Goal: Information Seeking & Learning: Learn about a topic

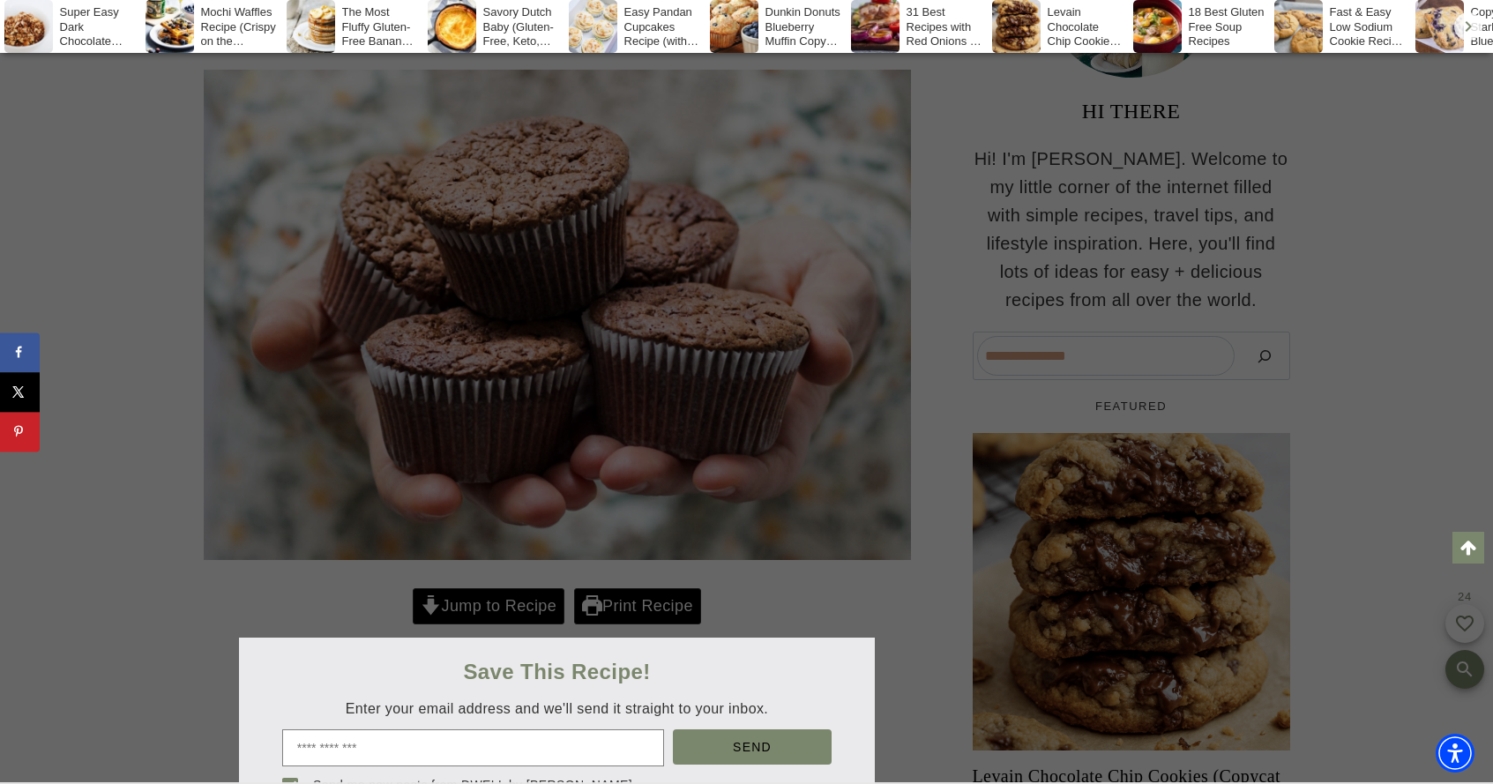
scroll to position [972, 0]
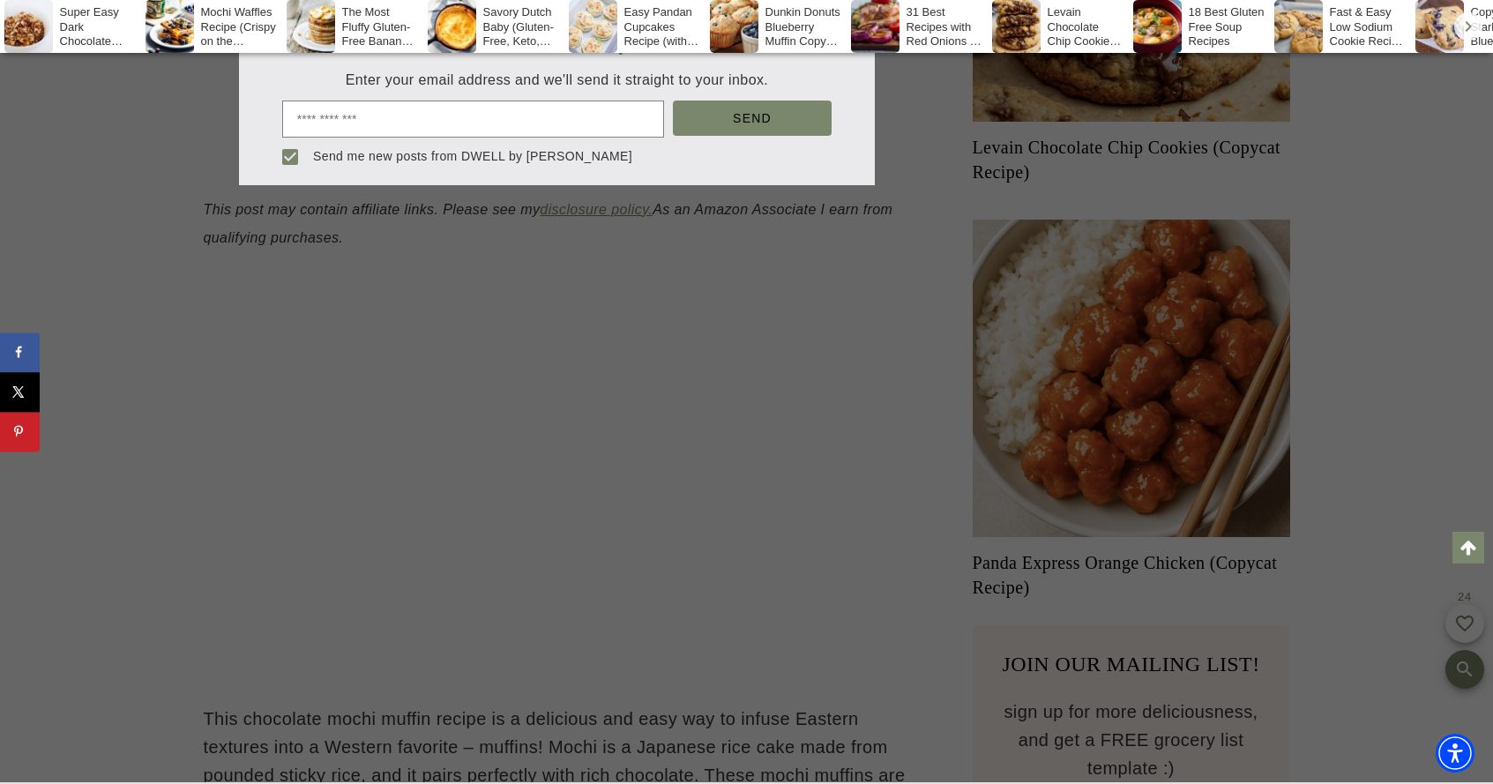
click at [489, 526] on div at bounding box center [746, 392] width 1493 height 784
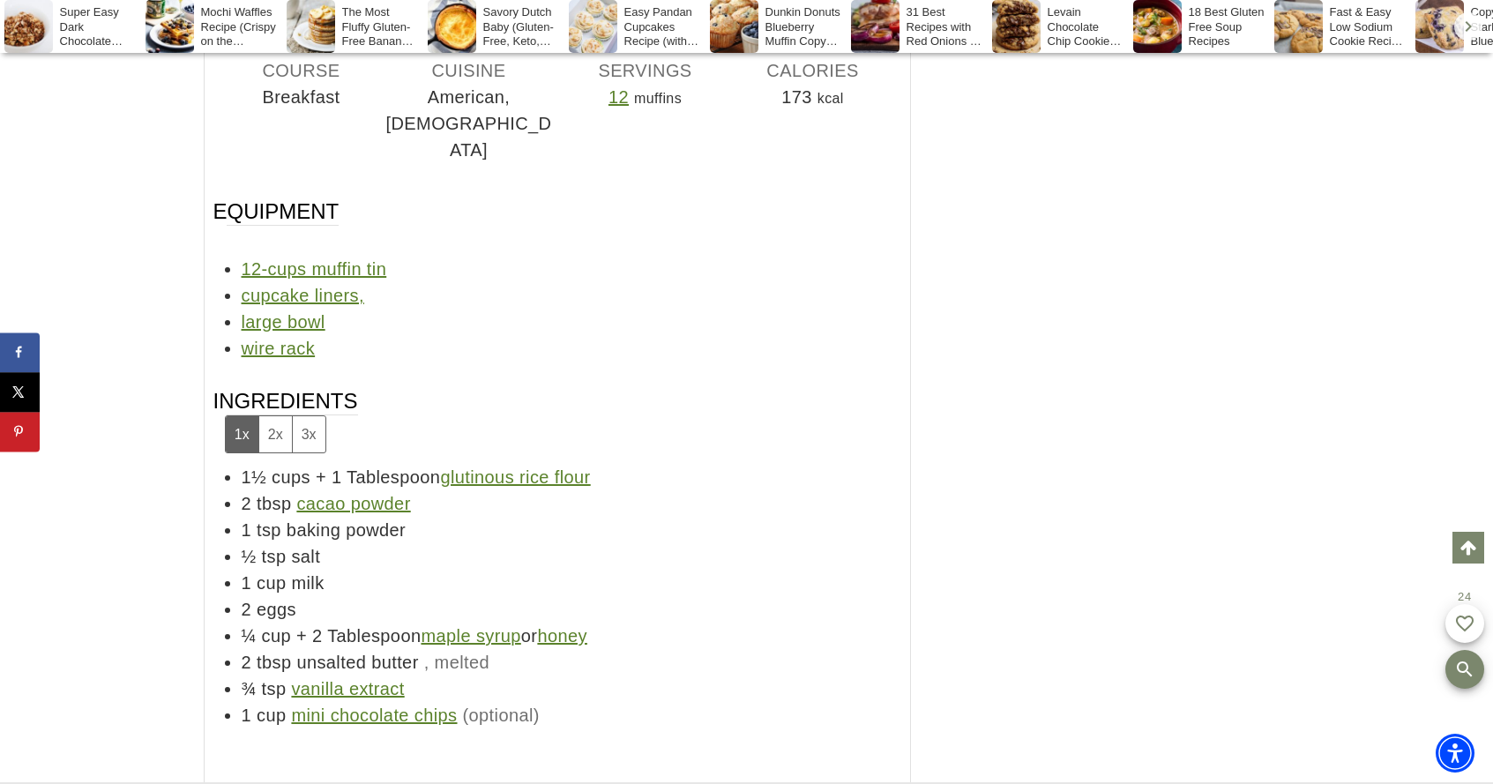
scroll to position [7108, 0]
